Goal: Information Seeking & Learning: Learn about a topic

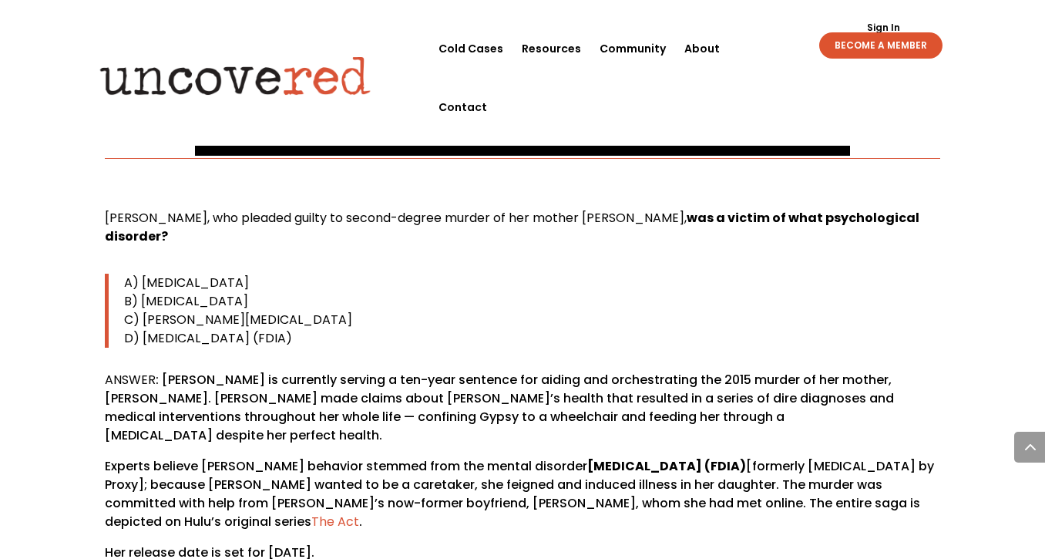
scroll to position [809, 0]
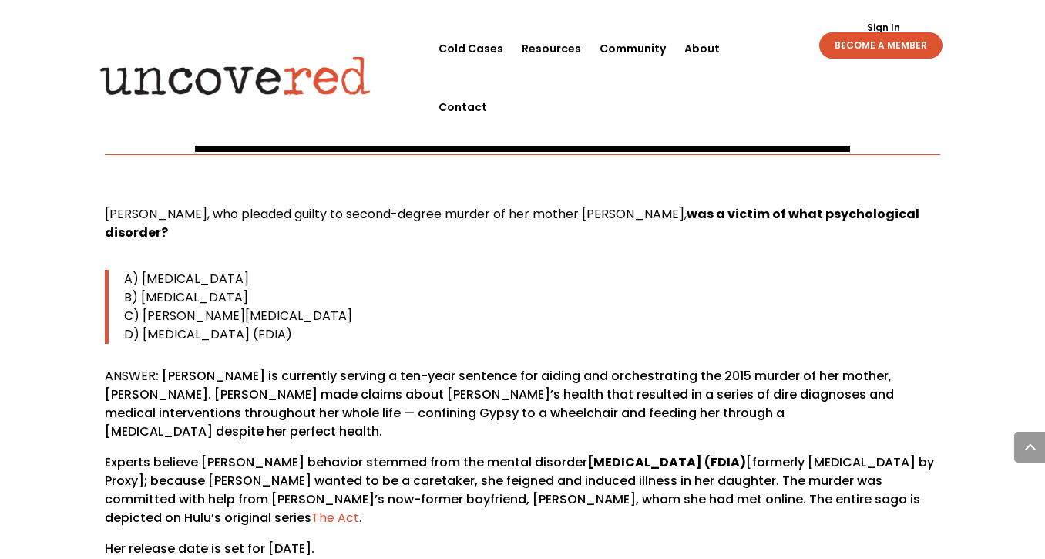
click at [233, 215] on span "[PERSON_NAME], who pleaded guilty to second-degree murder of her mother [PERSON…" at bounding box center [396, 214] width 582 height 18
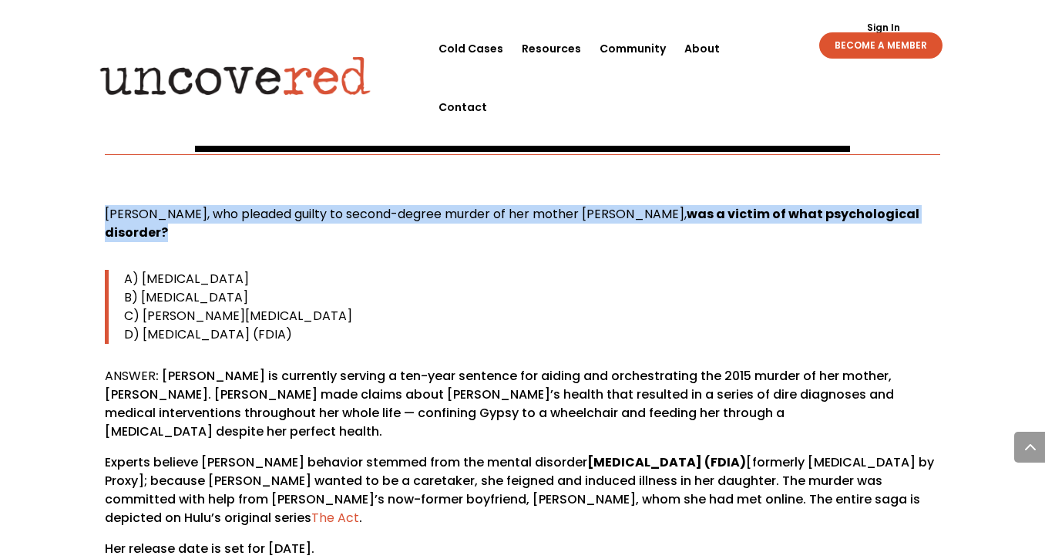
drag, startPoint x: 107, startPoint y: 210, endPoint x: 165, endPoint y: 239, distance: 64.8
click at [165, 239] on p "[PERSON_NAME], who pleaded guilty to second-degree murder of her mother [PERSON…" at bounding box center [523, 229] width 836 height 49
copy p "[PERSON_NAME], who pleaded guilty to second-degree murder of her mother [PERSON…"
drag, startPoint x: 123, startPoint y: 278, endPoint x: 443, endPoint y: 329, distance: 324.7
click at [443, 329] on blockquote "A) [MEDICAL_DATA] B) [MEDICAL_DATA] C) [PERSON_NAME][MEDICAL_DATA] D) [MEDICAL_…" at bounding box center [523, 307] width 836 height 74
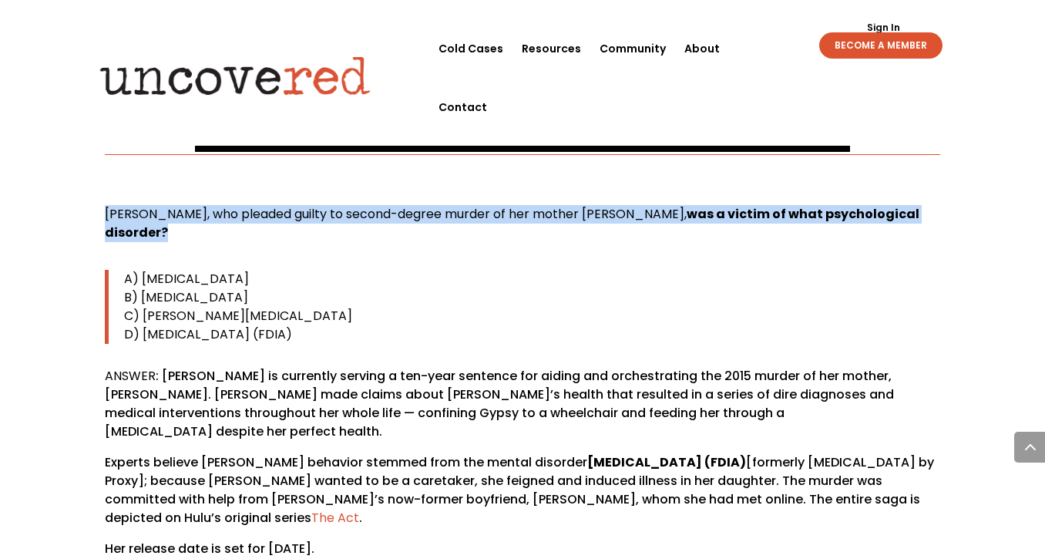
copy blockquote "A) [MEDICAL_DATA] B) [MEDICAL_DATA] C) [PERSON_NAME][MEDICAL_DATA] D) [MEDICAL_…"
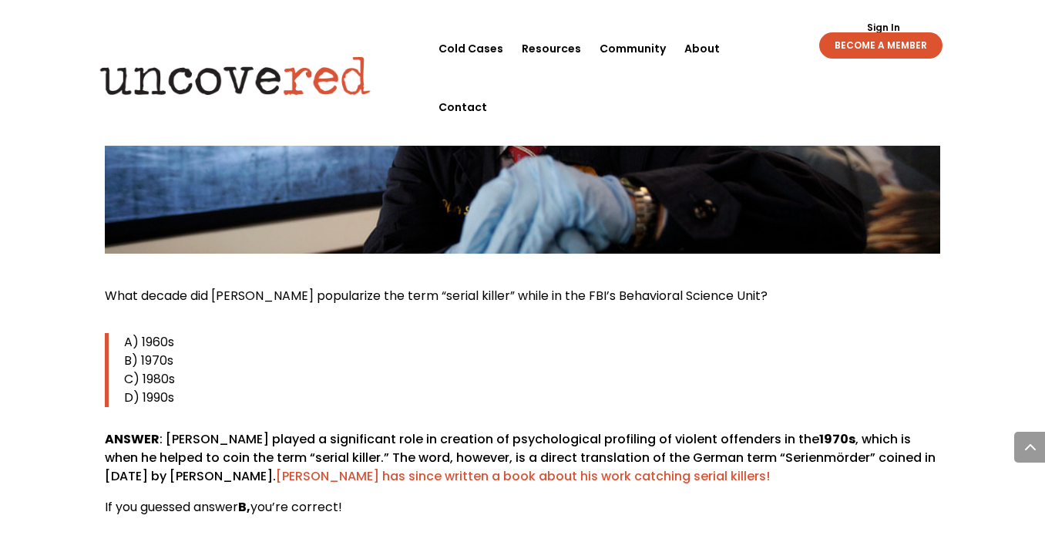
scroll to position [3492, 0]
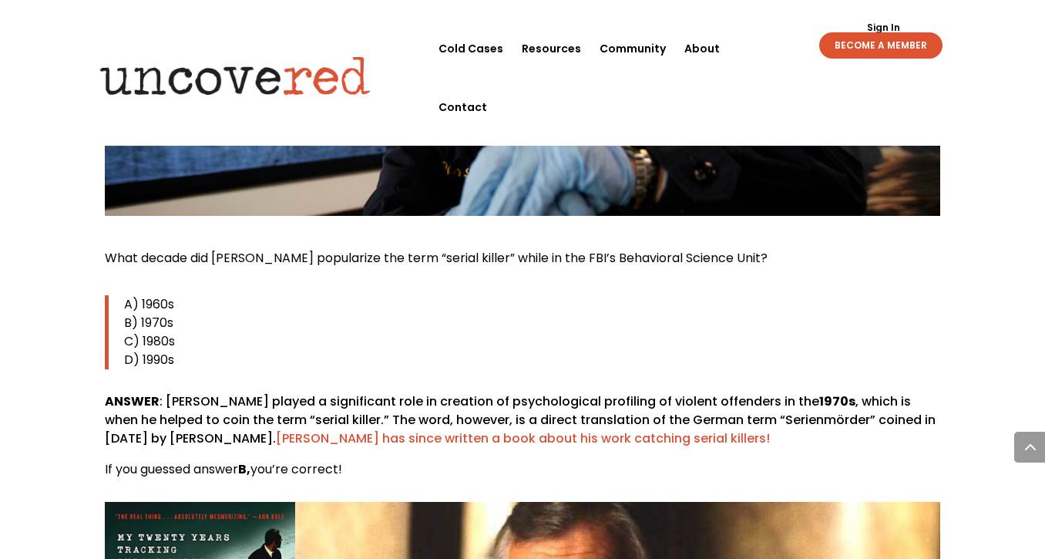
drag, startPoint x: 101, startPoint y: 203, endPoint x: 922, endPoint y: 200, distance: 820.9
copy span "What decade did [PERSON_NAME] popularize the term “serial killer” while in the …"
drag, startPoint x: 123, startPoint y: 244, endPoint x: 174, endPoint y: 317, distance: 88.5
click at [174, 317] on div "What decade did [PERSON_NAME] popularize the term “serial killer” while in the …" at bounding box center [523, 364] width 836 height 230
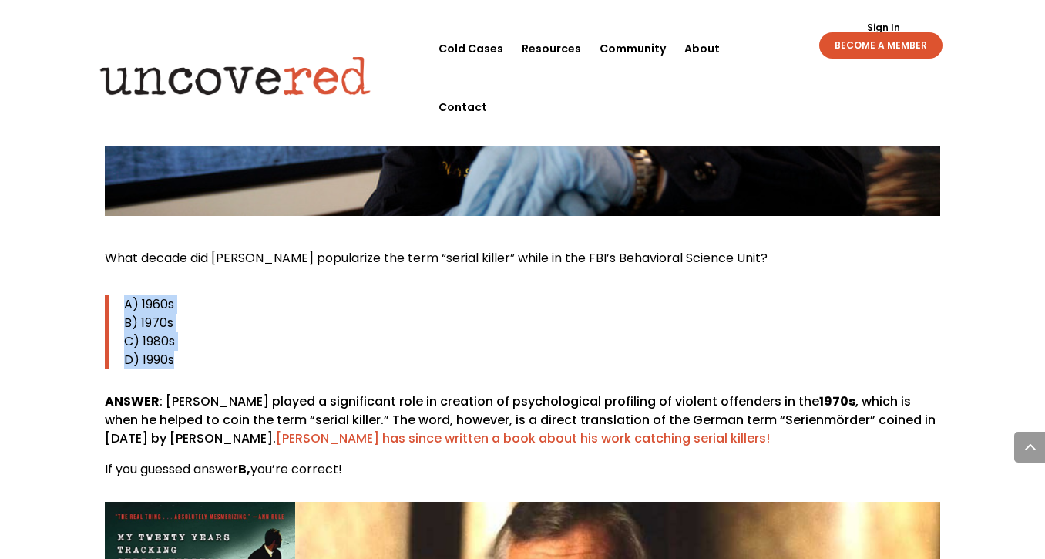
copy div "A) 1960s B) 1970s C) 1980s D) 1990s"
click at [665, 392] on p "ANSWER : [PERSON_NAME] played a significant role in creation of psychological p…" at bounding box center [523, 426] width 836 height 68
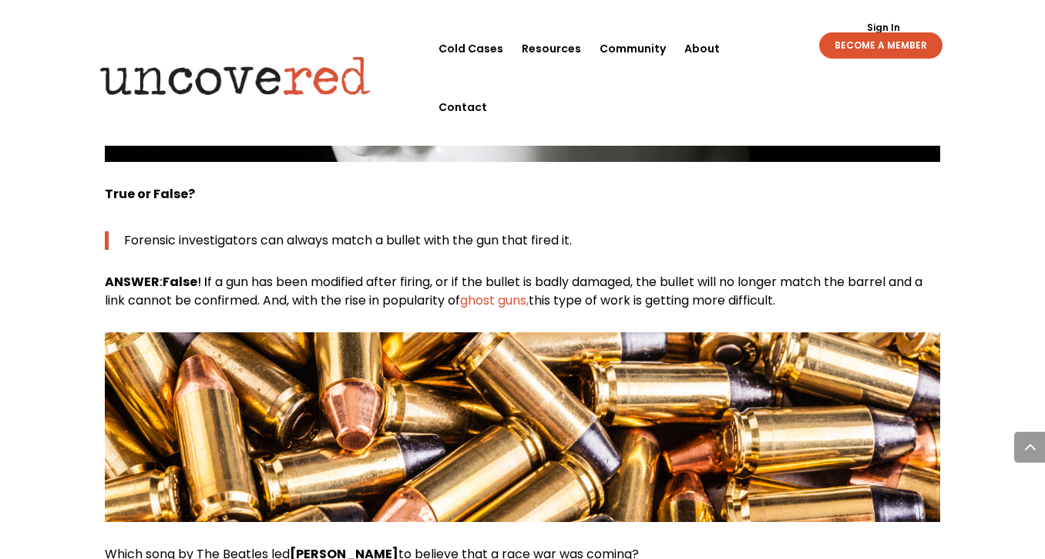
scroll to position [6302, 0]
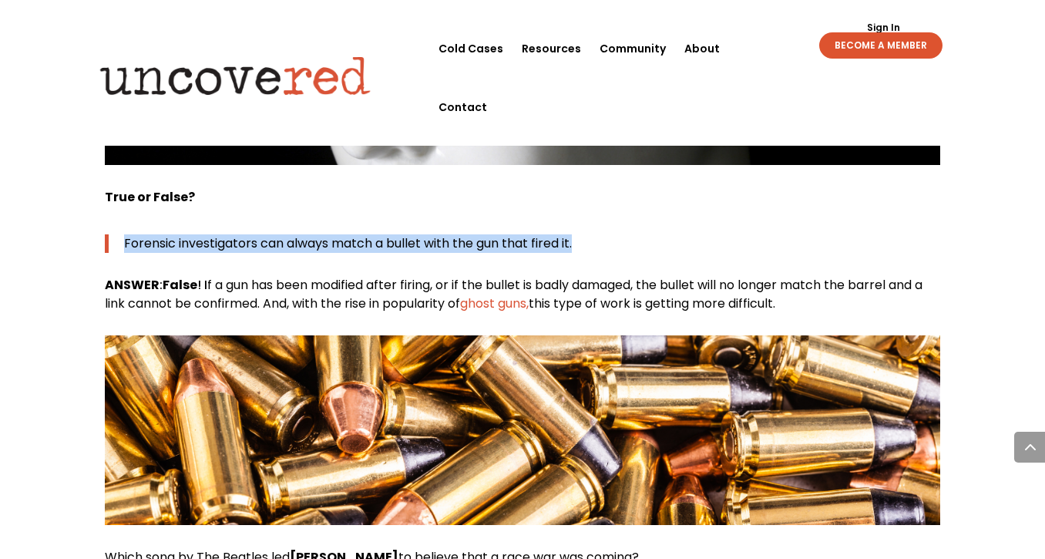
drag, startPoint x: 121, startPoint y: 146, endPoint x: 580, endPoint y: 140, distance: 459.5
click at [586, 234] on blockquote "Forensic investigators can always match a bullet with the gun that fired it." at bounding box center [523, 243] width 836 height 18
copy span "Forensic investigators can always match a bullet with the gun that fired it."
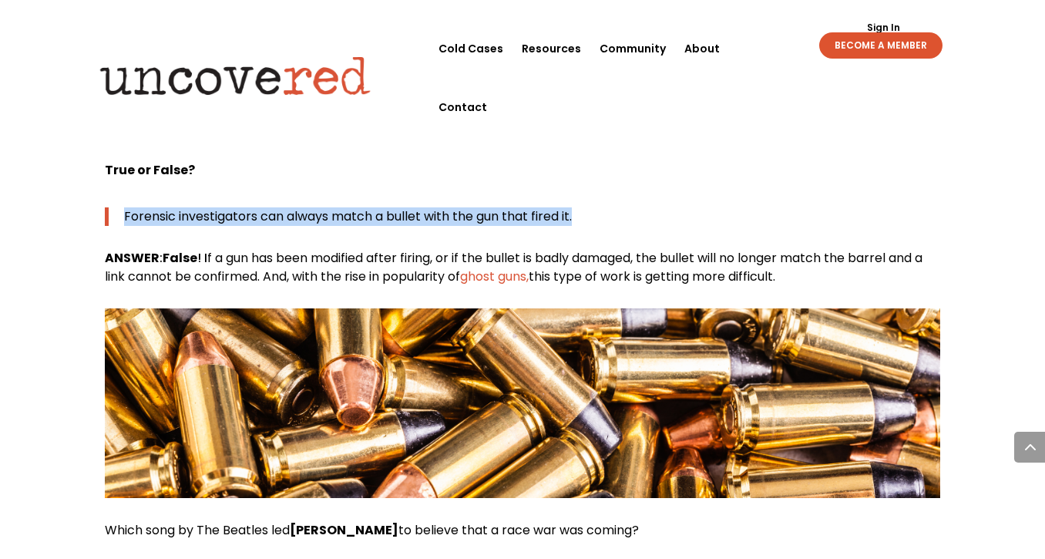
scroll to position [6329, 0]
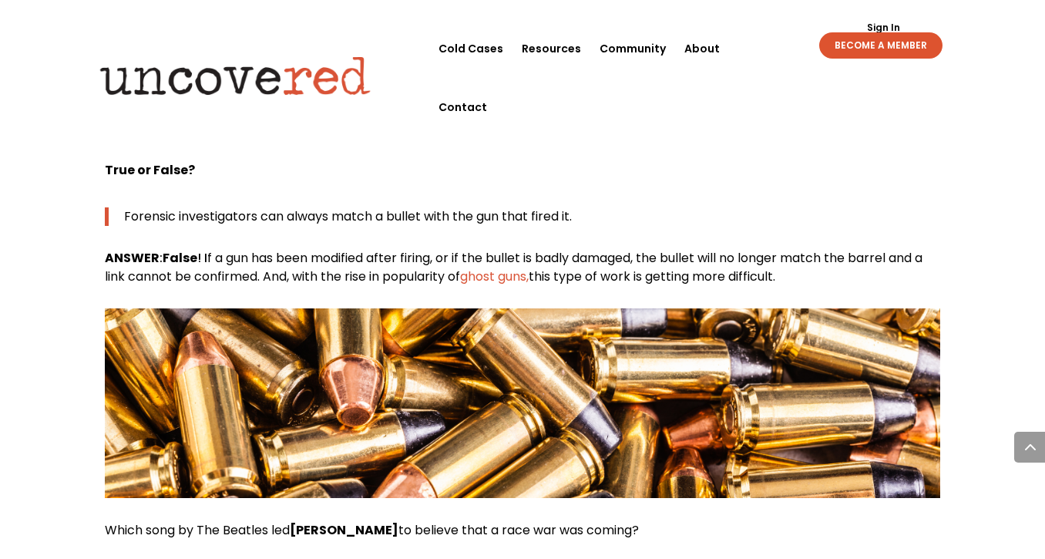
click at [306, 249] on span "f a gun has been modified after firing, or if the bullet is badly damaged, the …" at bounding box center [514, 267] width 818 height 36
drag, startPoint x: 200, startPoint y: 163, endPoint x: 799, endPoint y: 181, distance: 600.0
click at [799, 249] on p "ANSWER : False ! I f a gun has been modified after firing, or if the bullet is …" at bounding box center [523, 267] width 836 height 37
copy p "I f a gun has been modified after firing, or if the bullet is badly damaged, th…"
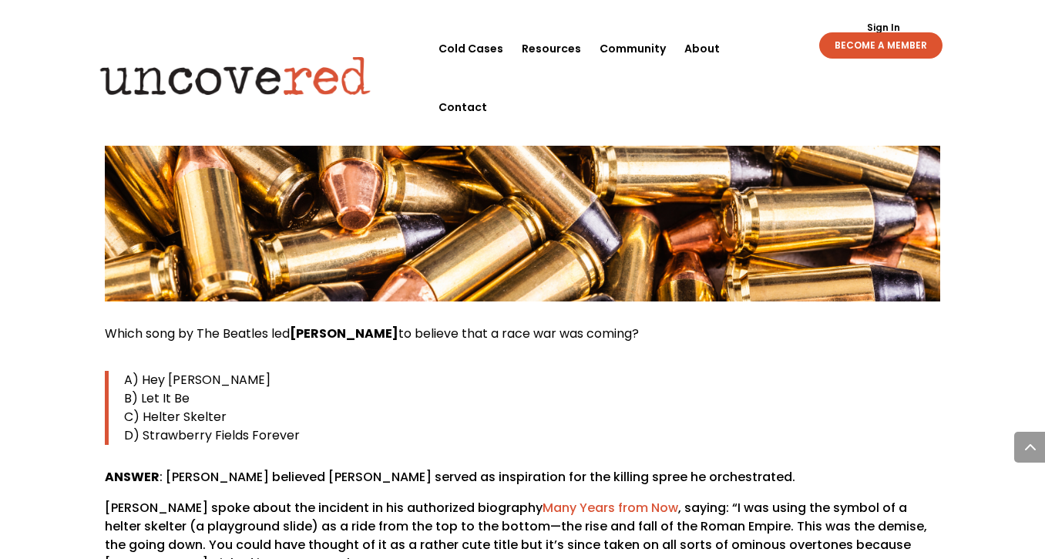
scroll to position [6528, 0]
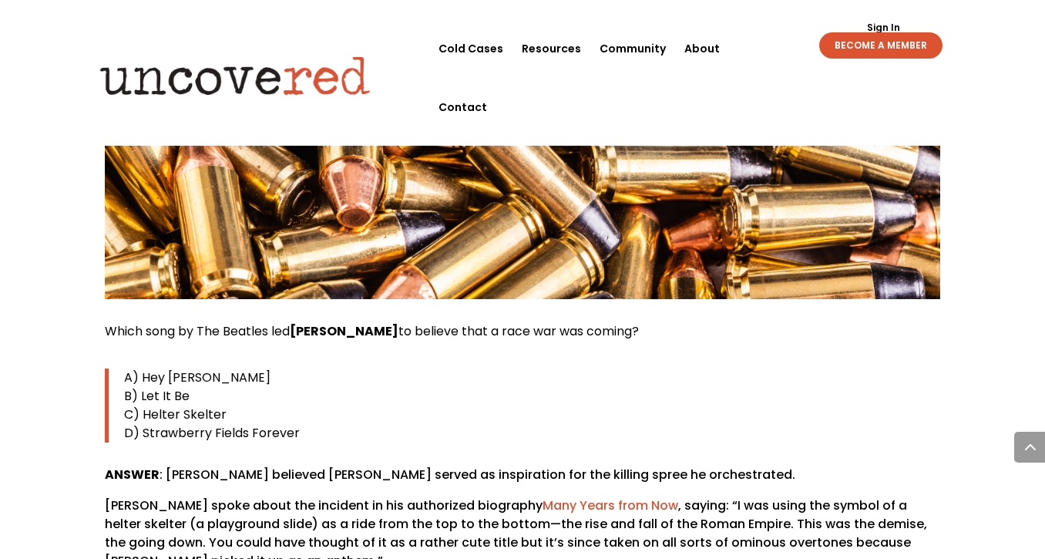
drag, startPoint x: 103, startPoint y: 239, endPoint x: 651, endPoint y: 237, distance: 548.1
copy span "Which song by The Beatles led [PERSON_NAME] to believe that a race war was comi…"
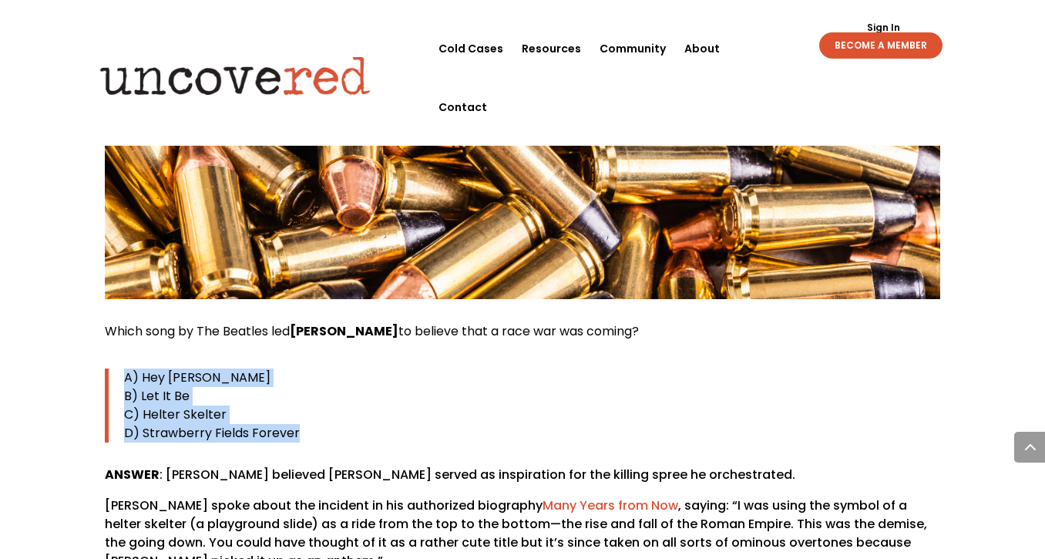
drag, startPoint x: 119, startPoint y: 284, endPoint x: 311, endPoint y: 338, distance: 199.4
click at [311, 368] on blockquote "A) Hey [PERSON_NAME] Let It Be C) Helter Skelter D) Strawberry Fields Forever" at bounding box center [523, 405] width 836 height 74
copy blockquote "A) Hey [PERSON_NAME] Let It Be C) Helter Skelter D) Strawberry Fields Forever"
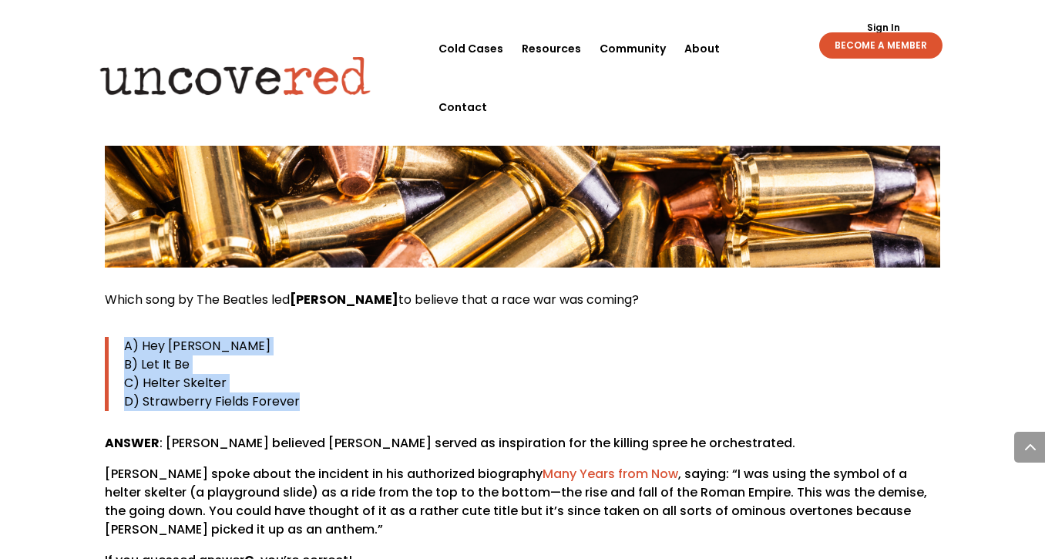
scroll to position [6564, 0]
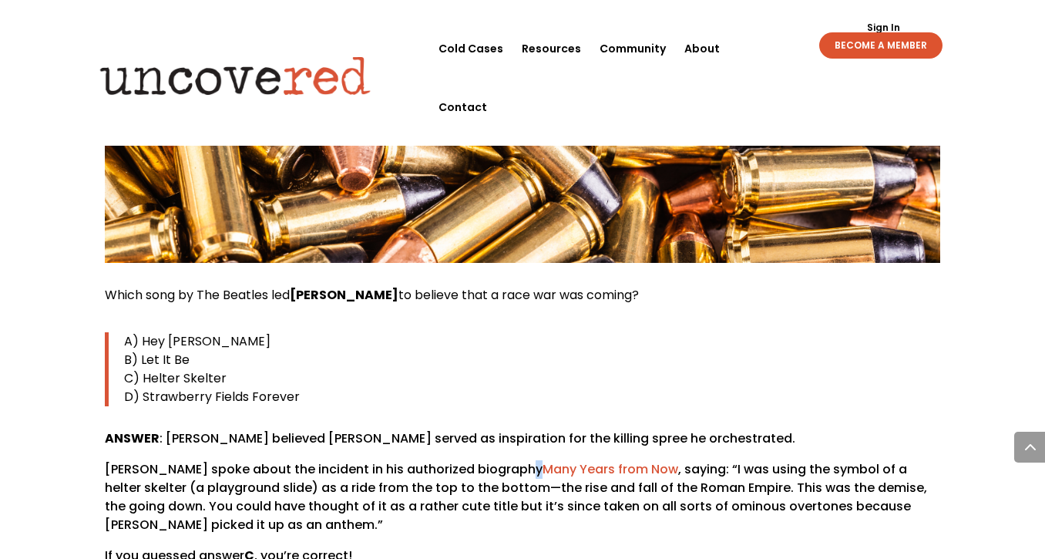
click at [523, 460] on p "[PERSON_NAME] spoke about the incident in his authorized biography Many Years f…" at bounding box center [523, 503] width 836 height 86
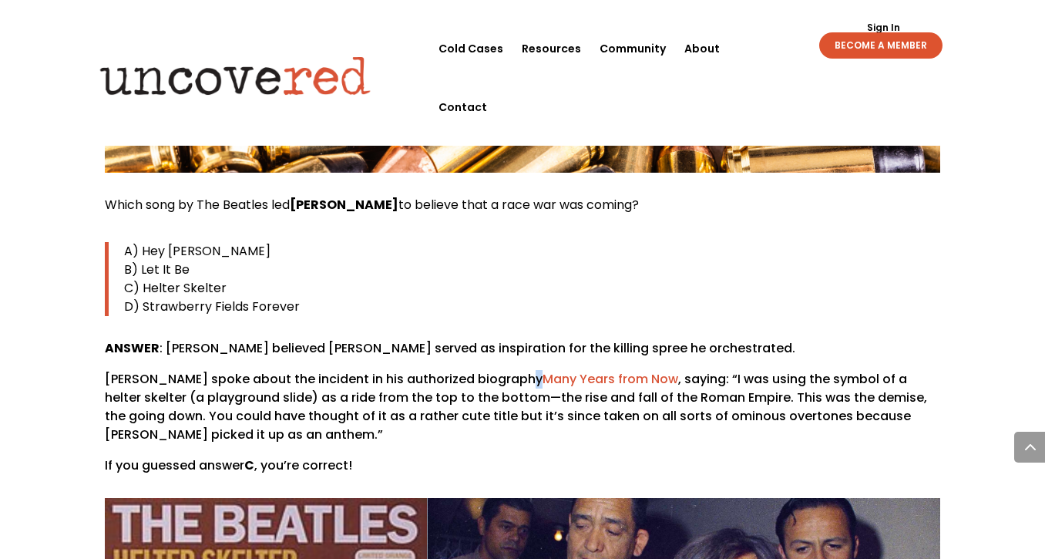
scroll to position [6656, 0]
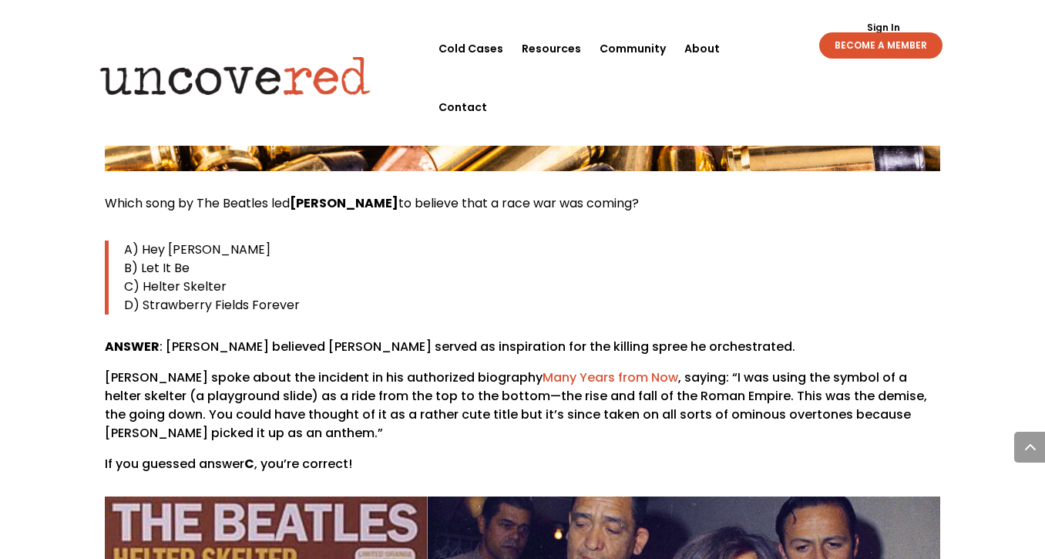
click at [505, 368] on p "[PERSON_NAME] spoke about the incident in his authorized biography Many Years f…" at bounding box center [523, 411] width 836 height 86
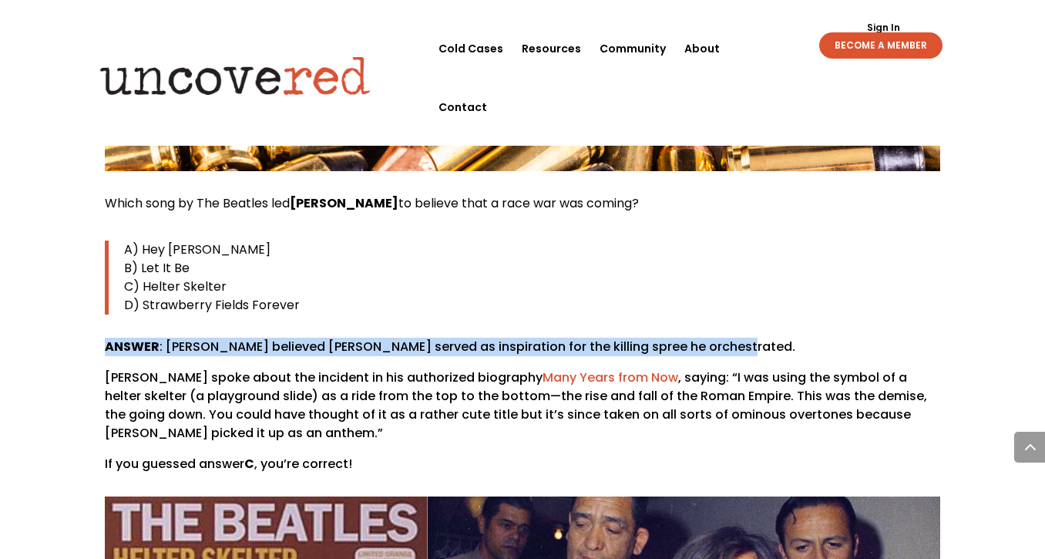
drag, startPoint x: 102, startPoint y: 249, endPoint x: 755, endPoint y: 251, distance: 653.7
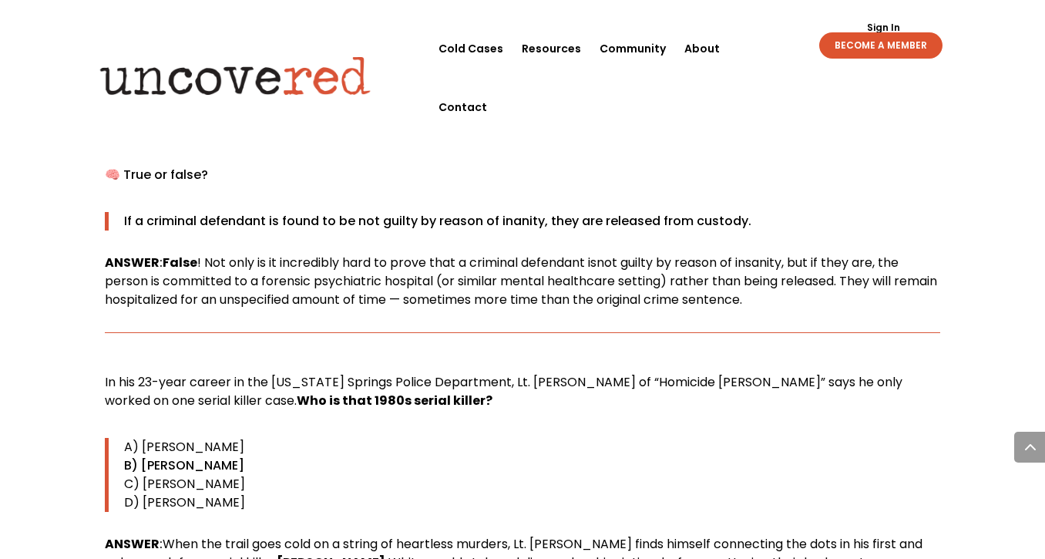
scroll to position [9737, 0]
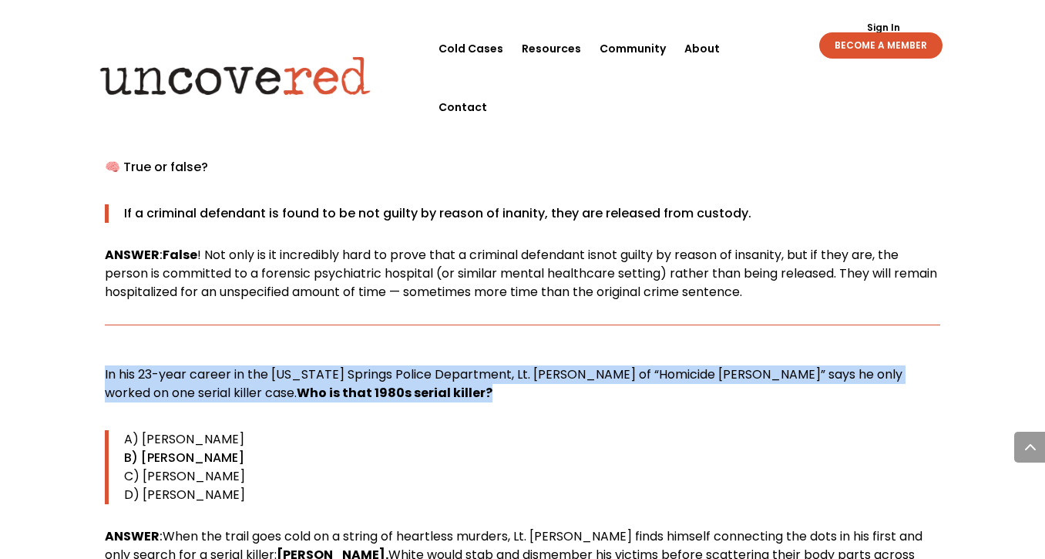
drag, startPoint x: 99, startPoint y: 244, endPoint x: 368, endPoint y: 262, distance: 269.6
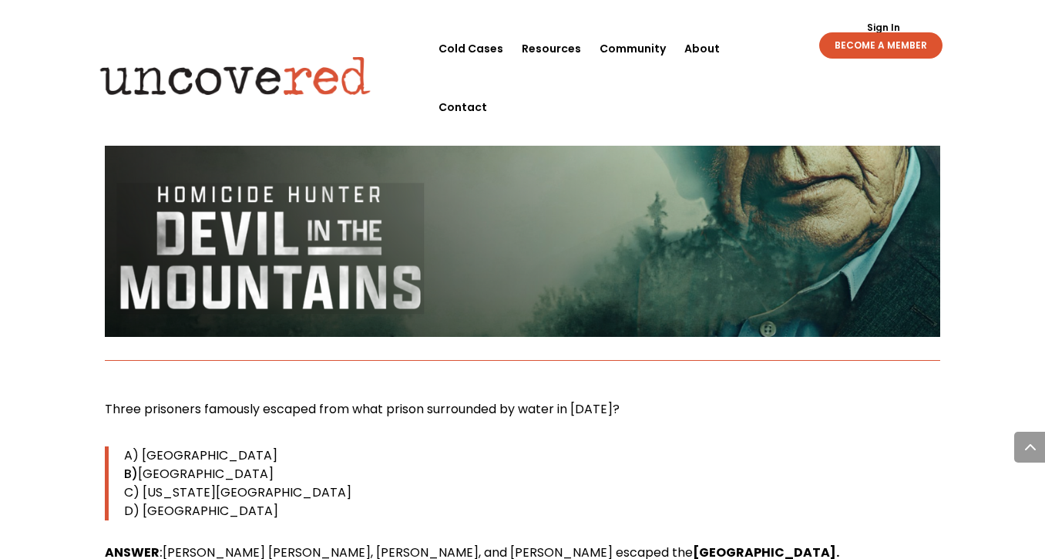
scroll to position [10370, 0]
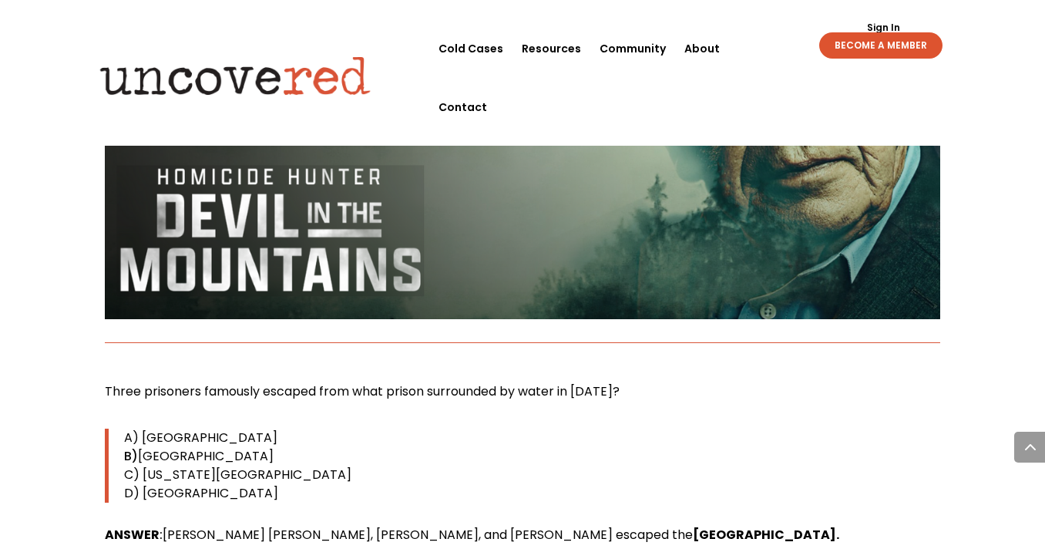
scroll to position [10385, 0]
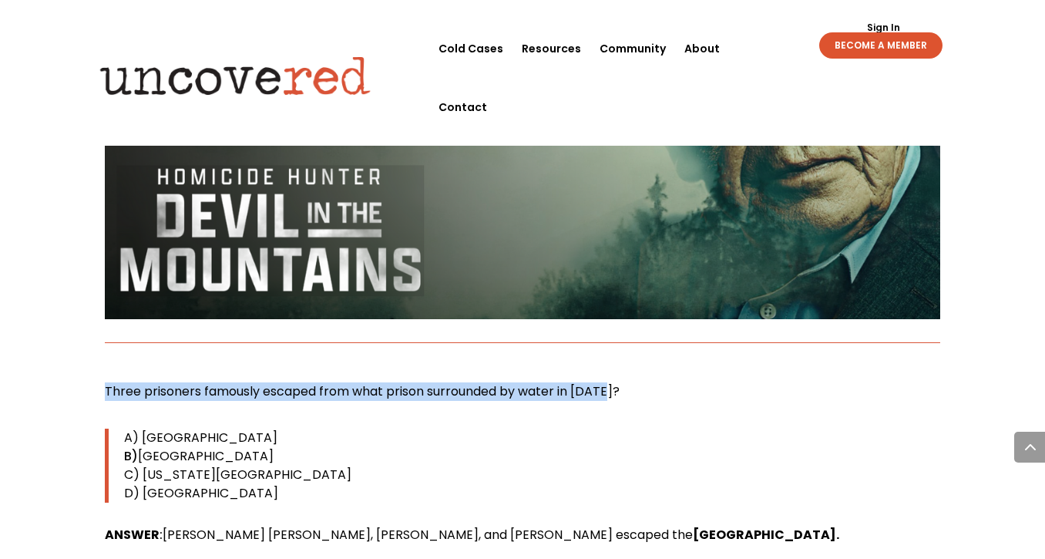
drag, startPoint x: 103, startPoint y: 261, endPoint x: 674, endPoint y: 256, distance: 571.2
copy span "Three prisoners famously escaped from what prison surrounded by water in [DATE]?"
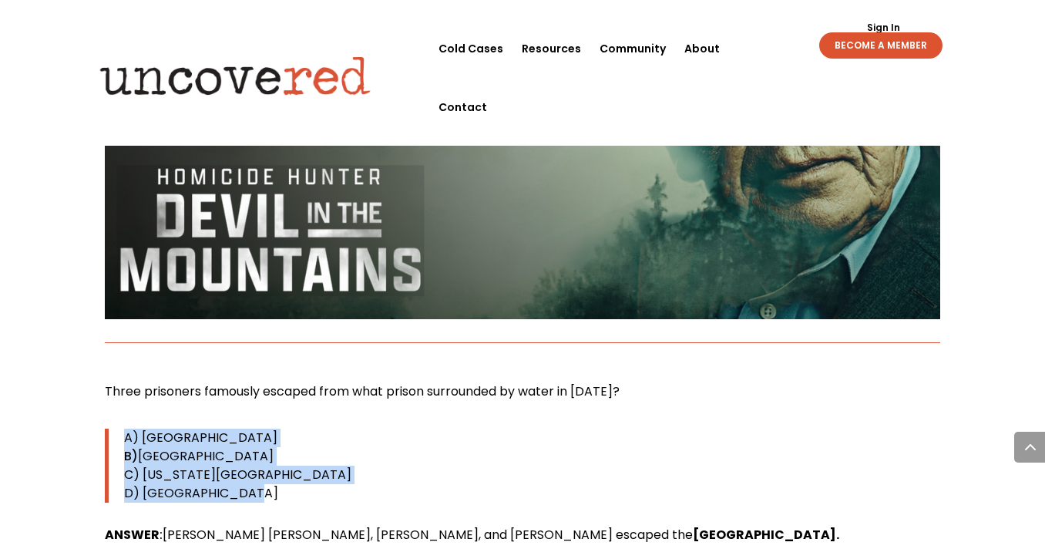
drag, startPoint x: 124, startPoint y: 308, endPoint x: 243, endPoint y: 372, distance: 134.5
click at [243, 429] on blockquote "A) [GEOGRAPHIC_DATA] B) [GEOGRAPHIC_DATA] C) [US_STATE][GEOGRAPHIC_DATA] D) [GE…" at bounding box center [523, 466] width 836 height 74
copy blockquote "A) [GEOGRAPHIC_DATA] B) [GEOGRAPHIC_DATA] C) [US_STATE][GEOGRAPHIC_DATA] D) [GE…"
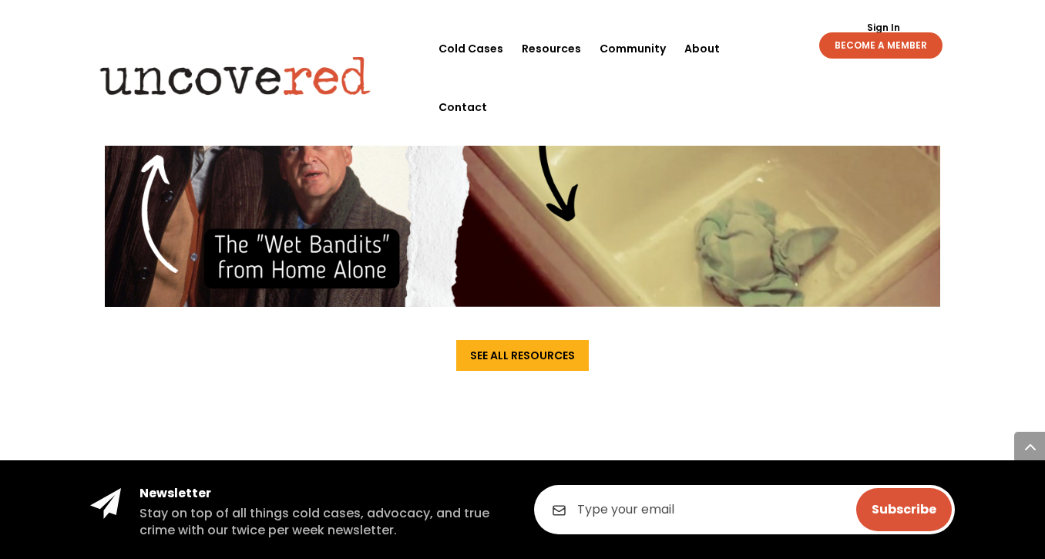
scroll to position [11752, 0]
